Goal: Use online tool/utility: Utilize a website feature to perform a specific function

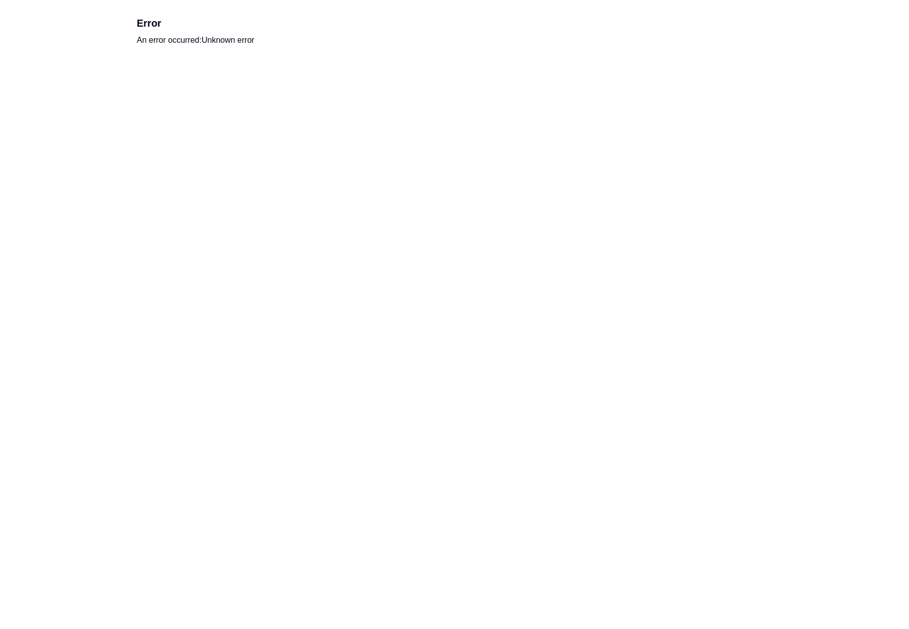
click at [239, 62] on html "Error An error occurred: Unknown error" at bounding box center [454, 31] width 909 height 62
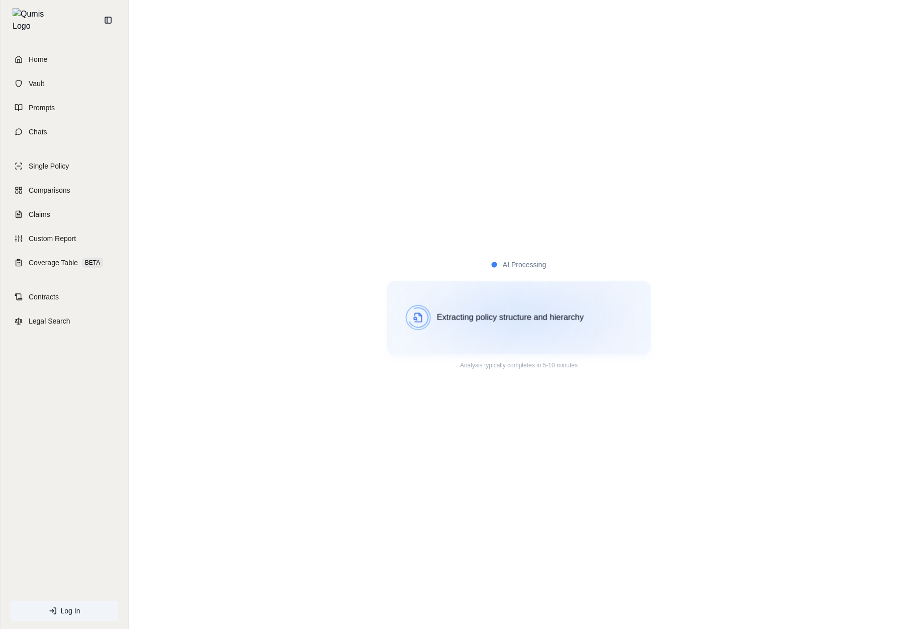
click at [522, 297] on div "Extracting policy structure and hierarchy" at bounding box center [519, 317] width 265 height 73
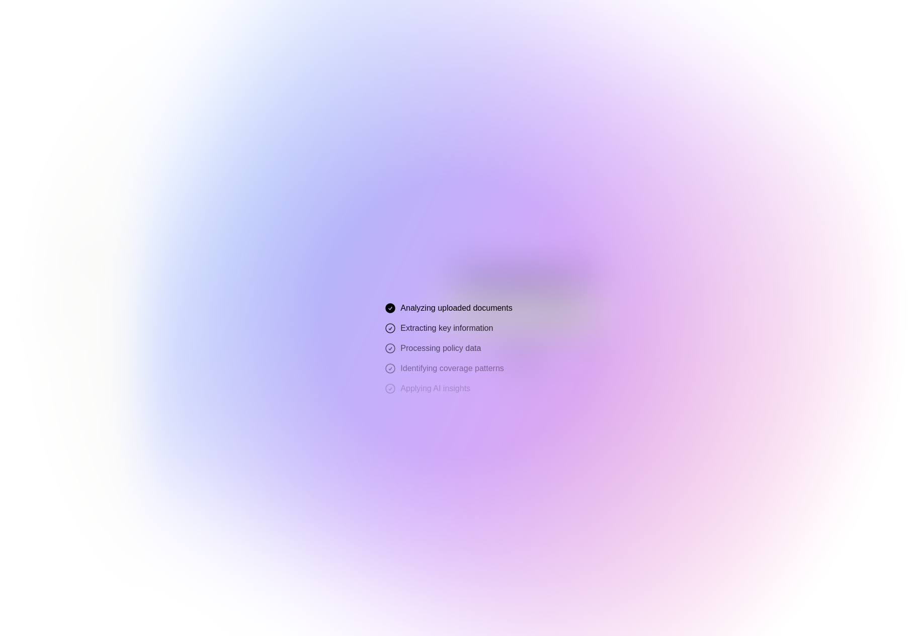
click at [714, 374] on div at bounding box center [458, 318] width 917 height 636
click at [726, 233] on div at bounding box center [458, 318] width 917 height 636
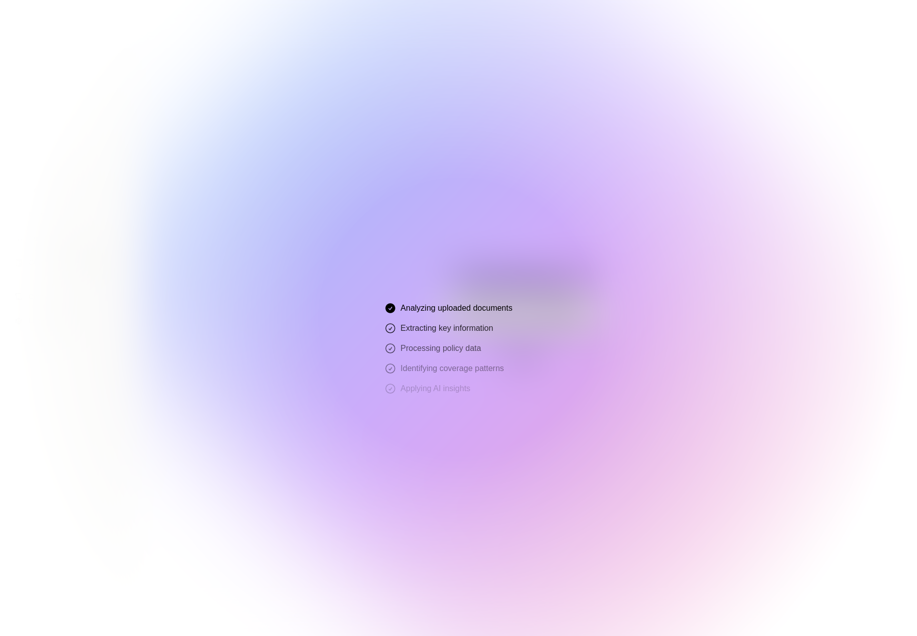
click at [479, 344] on div at bounding box center [458, 318] width 917 height 636
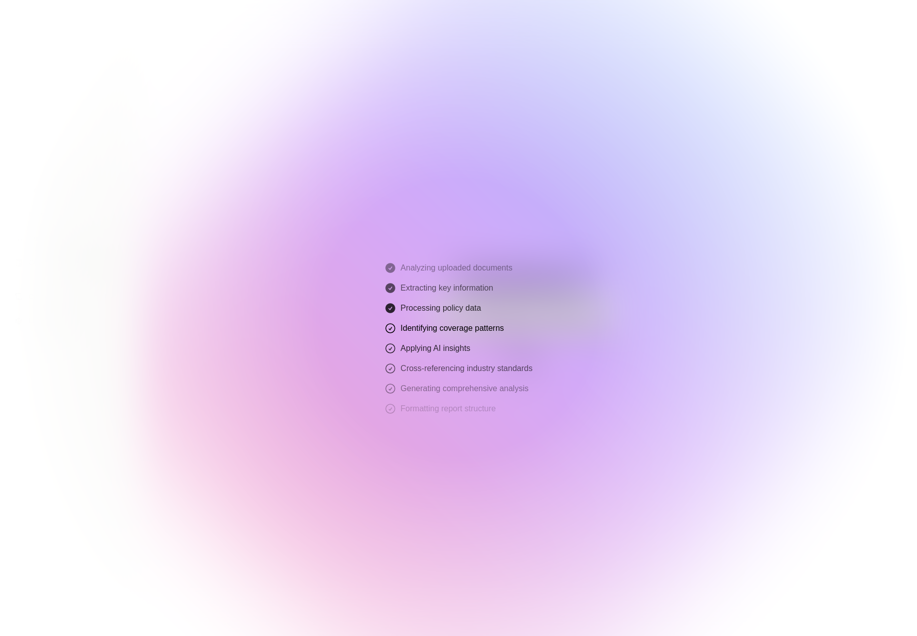
click at [396, 323] on div at bounding box center [458, 318] width 917 height 636
click at [517, 324] on div at bounding box center [458, 318] width 917 height 636
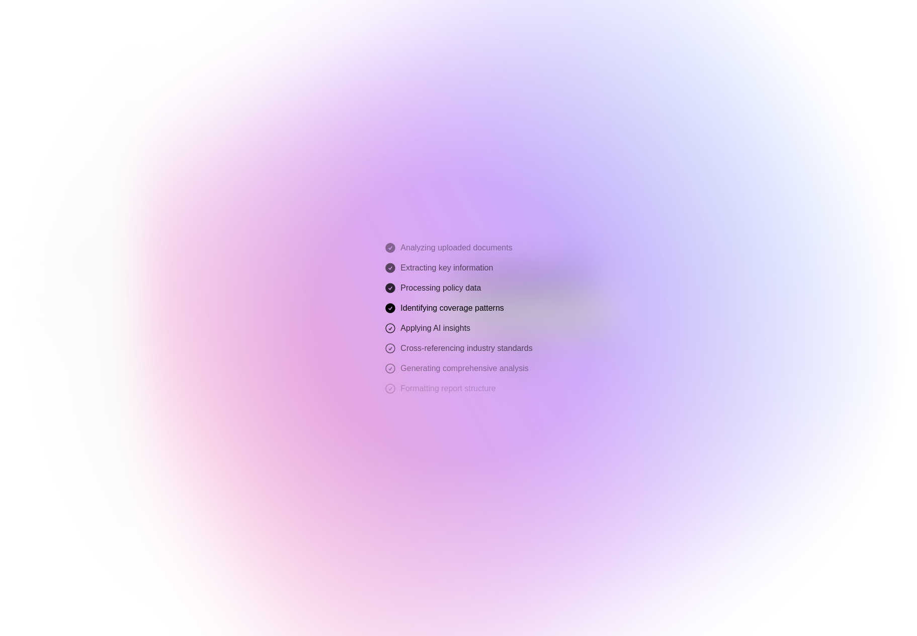
click at [560, 276] on div at bounding box center [458, 318] width 917 height 636
click at [487, 310] on div at bounding box center [458, 318] width 917 height 636
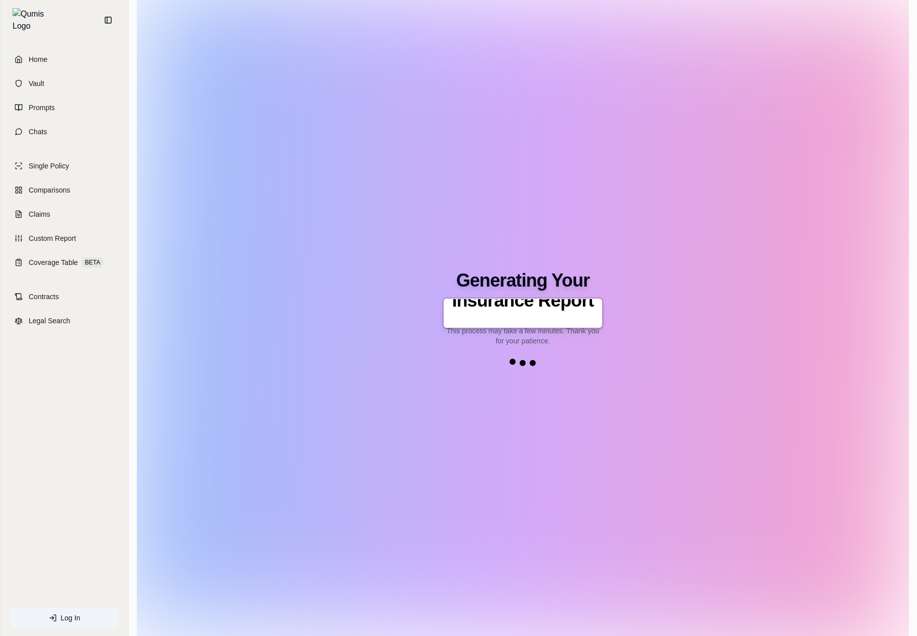
click at [454, 346] on div at bounding box center [458, 318] width 917 height 636
